Goal: Navigation & Orientation: Find specific page/section

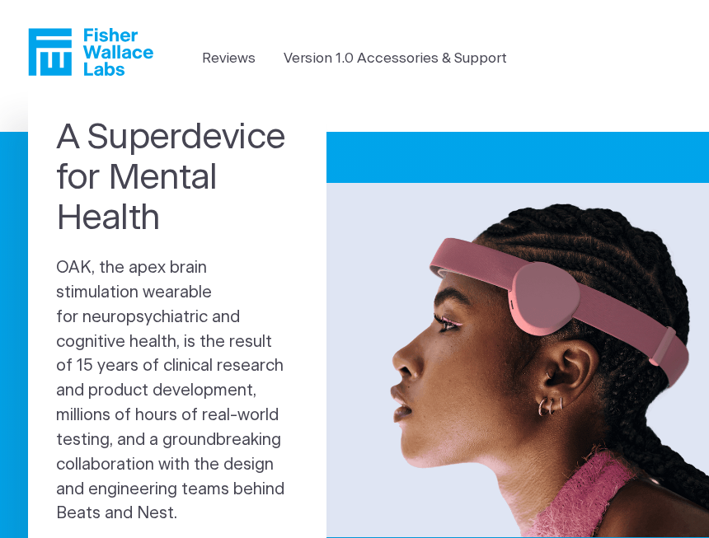
click at [241, 58] on link "Reviews" at bounding box center [229, 58] width 54 height 21
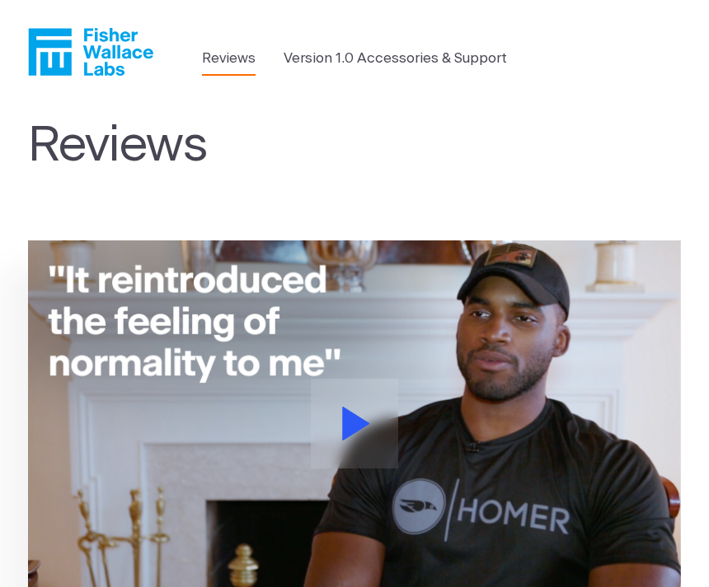
click at [332, 56] on link "Version 1.0 Accessories & Support" at bounding box center [394, 58] width 223 height 21
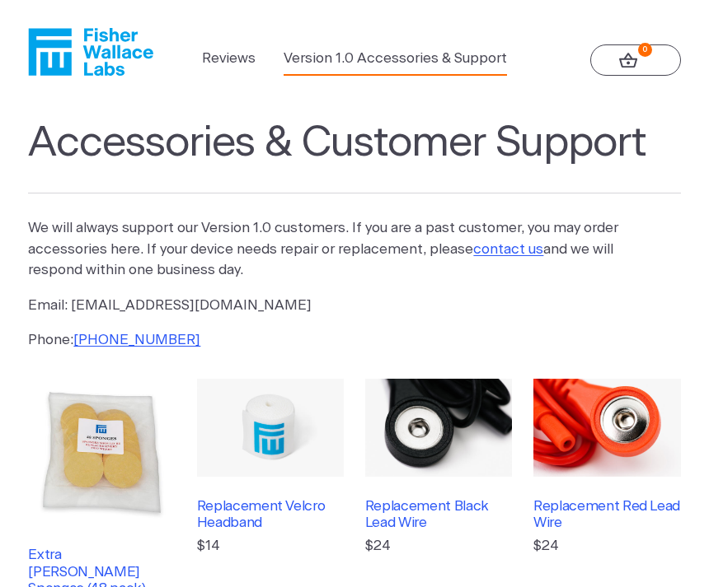
click at [237, 62] on link "Reviews" at bounding box center [229, 58] width 54 height 21
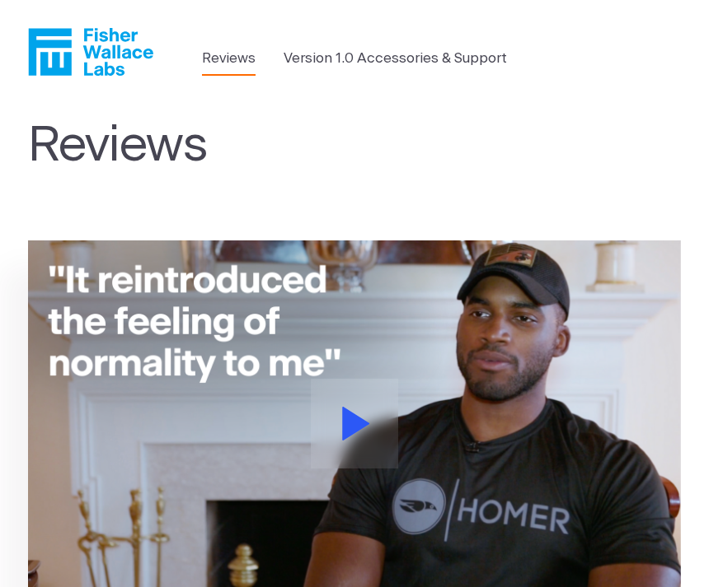
click at [104, 62] on icon "Fisher Wallace" at bounding box center [90, 52] width 125 height 48
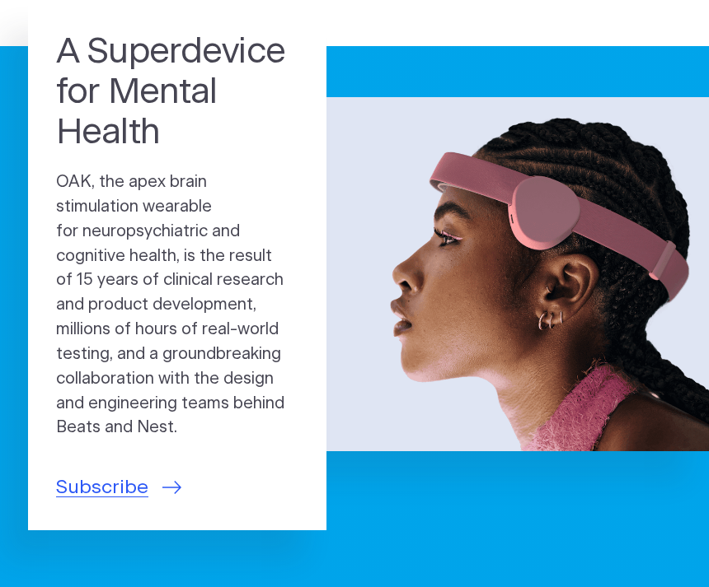
scroll to position [82, 0]
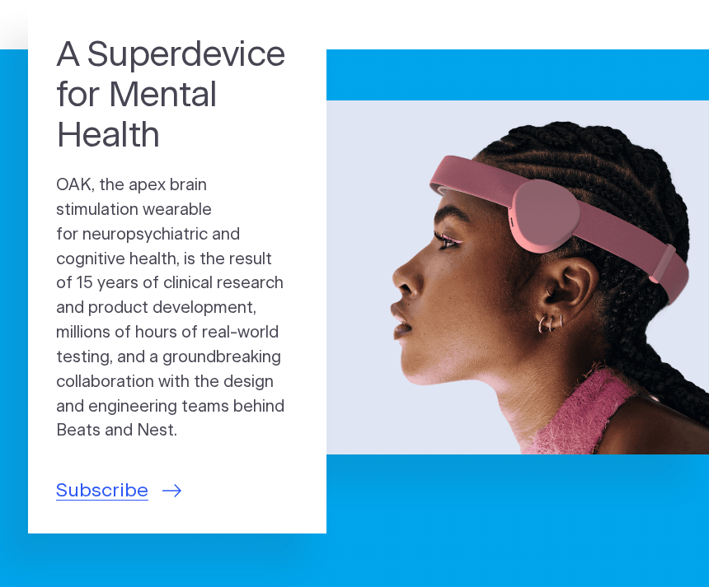
click at [129, 484] on span "Subscribe" at bounding box center [102, 491] width 92 height 29
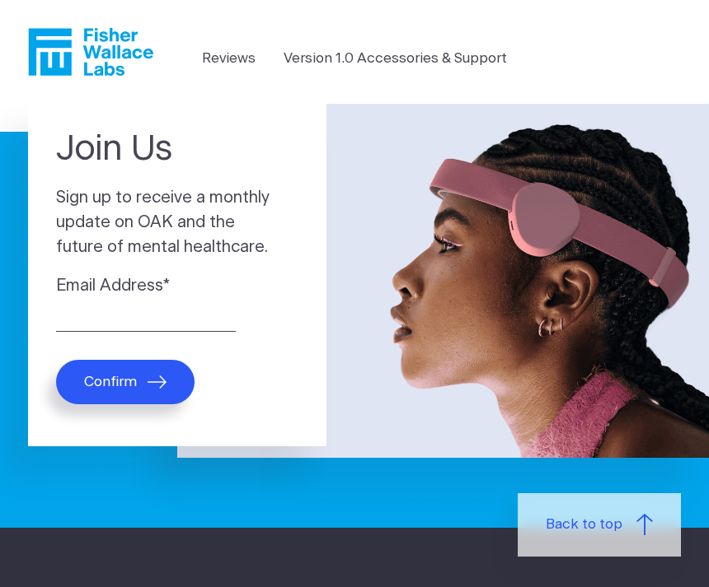
click at [644, 518] on icon at bounding box center [644, 524] width 16 height 21
click at [613, 532] on span "Back to top" at bounding box center [583, 524] width 77 height 21
click at [656, 517] on link "Back to top" at bounding box center [598, 525] width 163 height 63
